Goal: Transaction & Acquisition: Purchase product/service

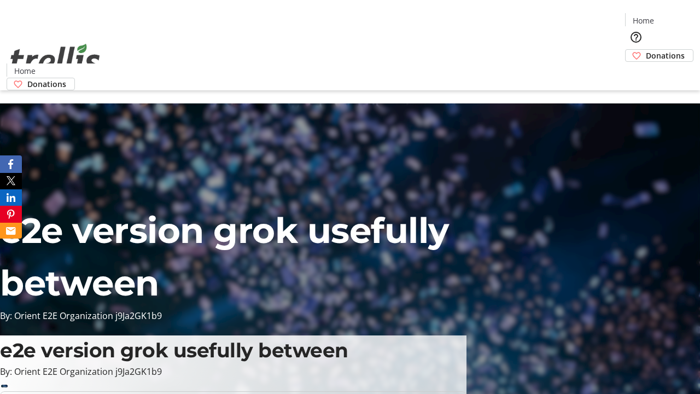
click at [646, 50] on span "Donations" at bounding box center [665, 55] width 39 height 11
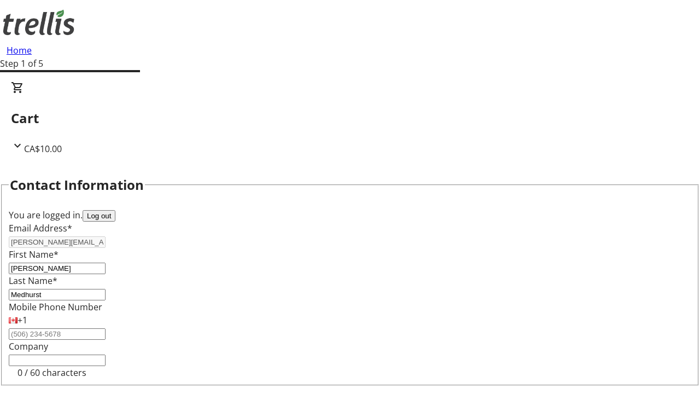
select select "CA"
type input "[STREET_ADDRESS][PERSON_NAME]"
type input "Kelowna"
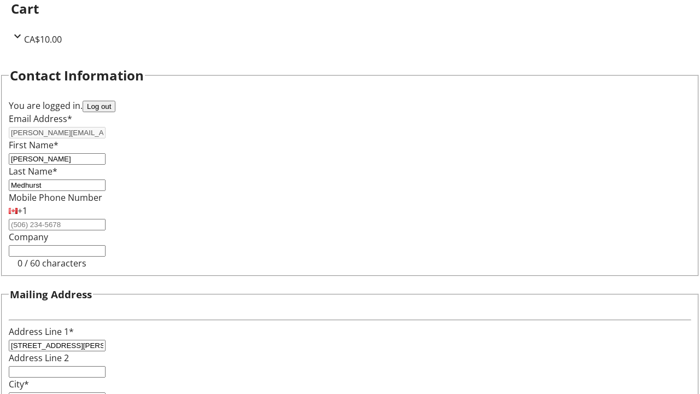
select select "BC"
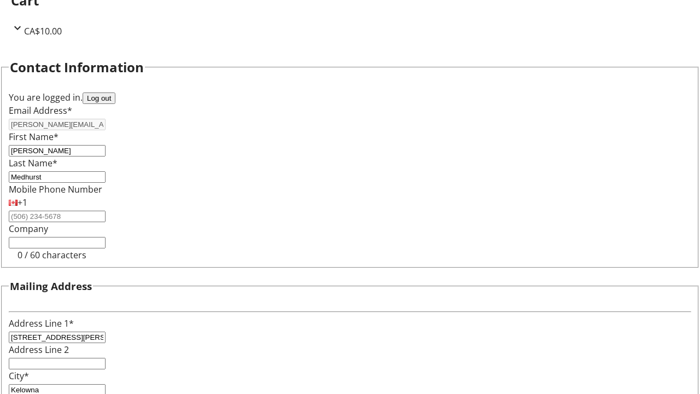
type input "Kelowna"
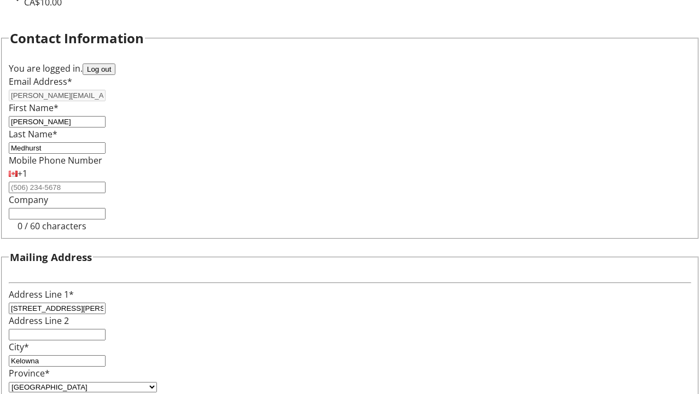
type input "V1Y 0C2"
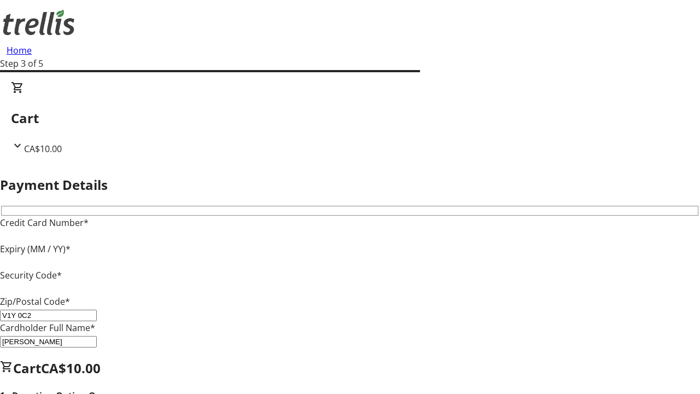
type input "V1Y 0C2"
